Goal: Information Seeking & Learning: Compare options

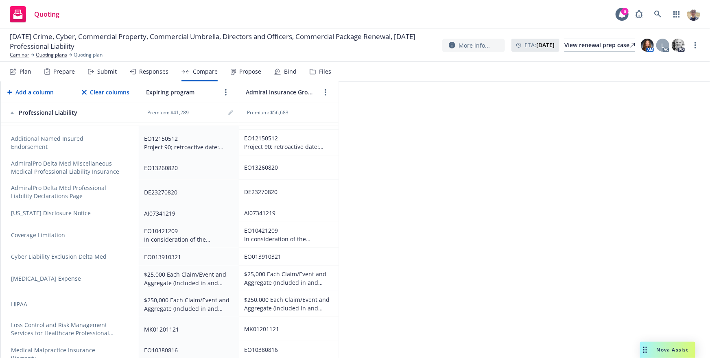
scroll to position [294, 0]
